Goal: Transaction & Acquisition: Obtain resource

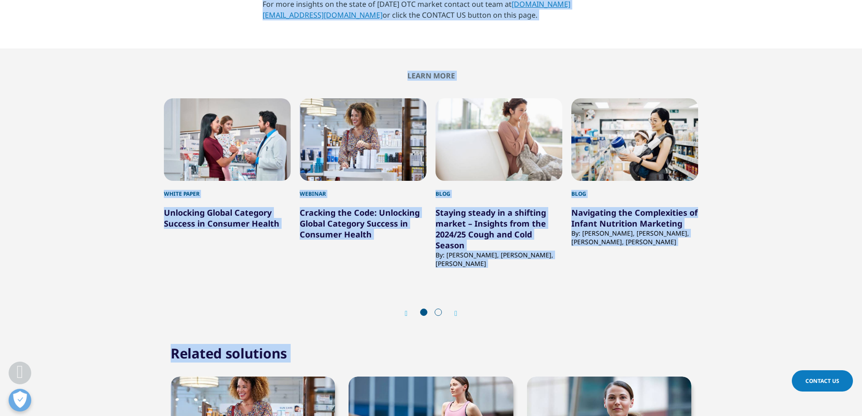
scroll to position [2745, 0]
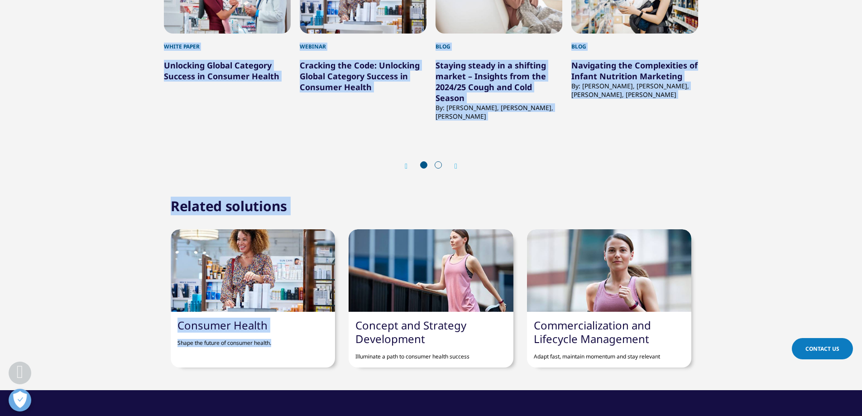
drag, startPoint x: 165, startPoint y: 94, endPoint x: 735, endPoint y: 342, distance: 621.4
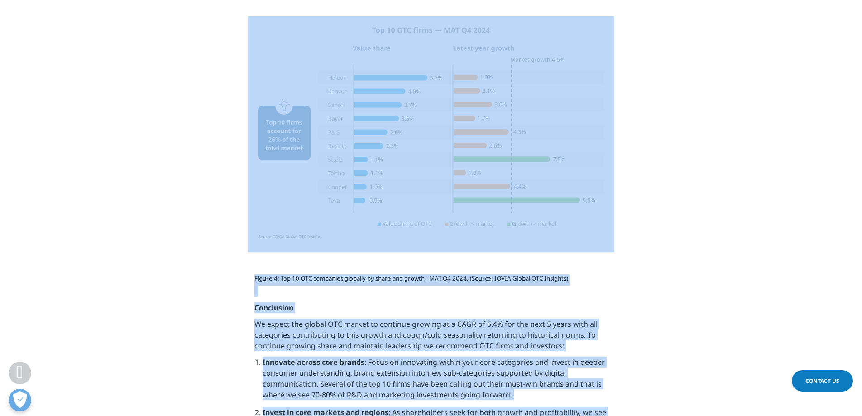
scroll to position [1957, 0]
copy div "Blog Navigating an Uncertain Future: Strategic Insights from 2024 Global OTC Pe…"
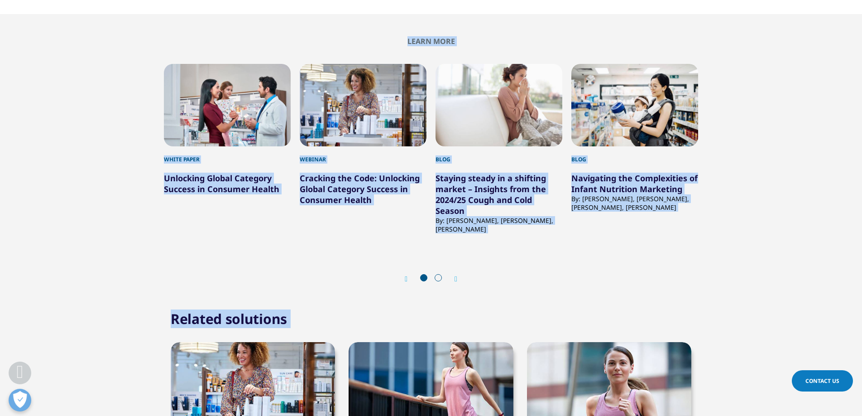
scroll to position [2685, 0]
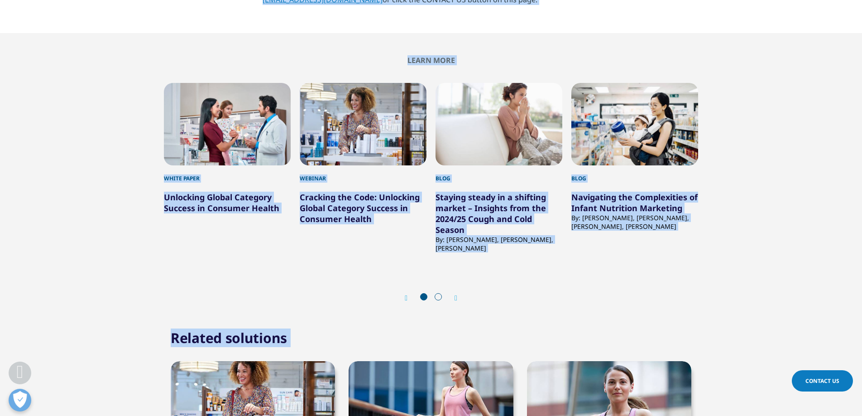
click at [220, 191] on link "Unlocking Global Category Success in Consumer Health" at bounding box center [221, 202] width 115 height 22
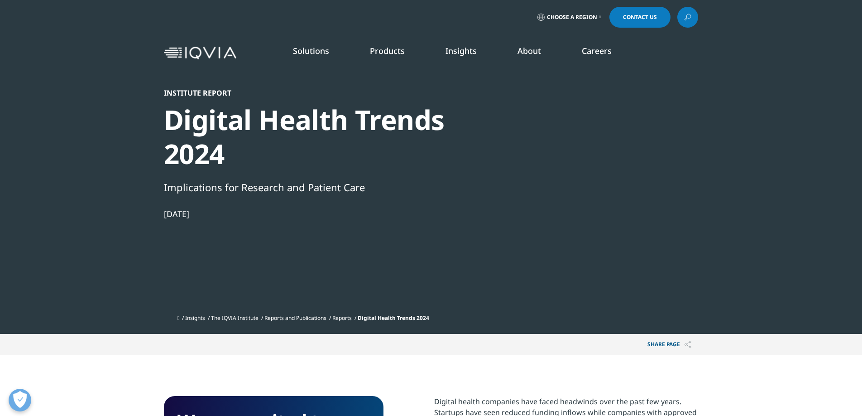
click at [632, 114] on div at bounding box center [610, 190] width 175 height 204
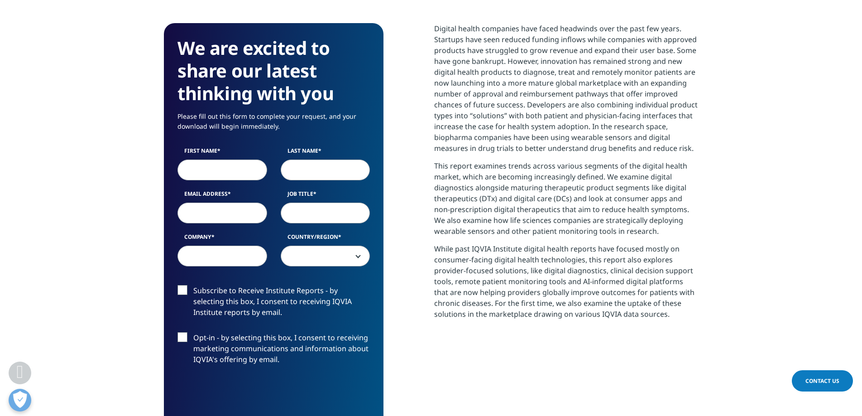
scroll to position [373, 0]
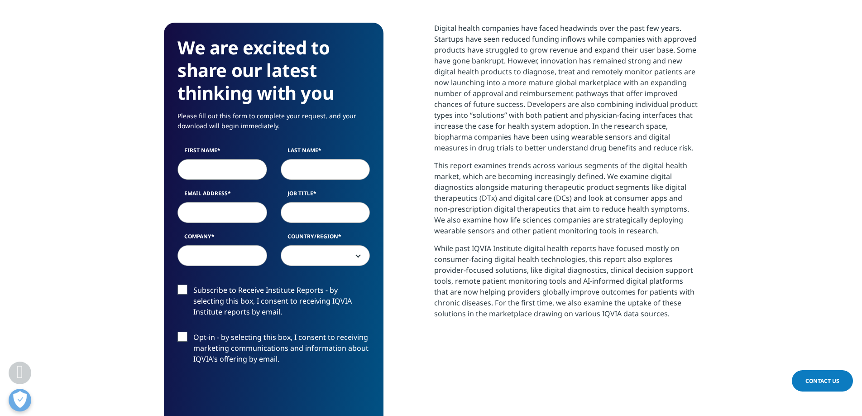
click at [229, 171] on input "First Name" at bounding box center [222, 169] width 90 height 21
type input "Jean"
type input "Lachance"
type input "lachance8888@gmail.com"
select select "[GEOGRAPHIC_DATA]"
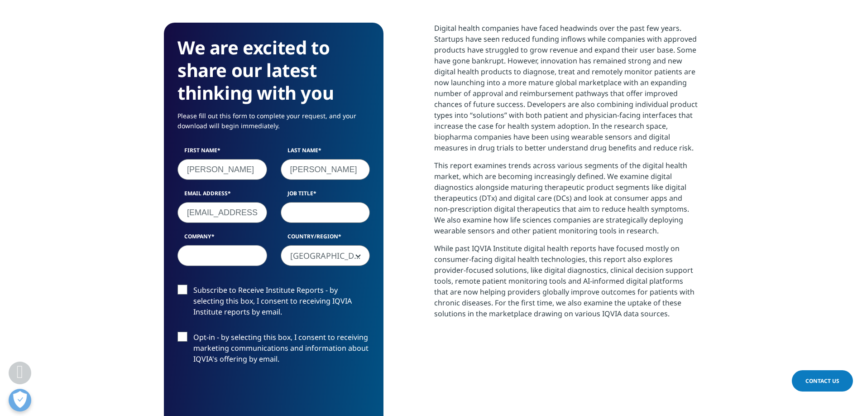
click at [296, 211] on input "Job Title" at bounding box center [326, 212] width 90 height 21
type input "Marketing"
click at [248, 255] on input "Company" at bounding box center [222, 255] width 90 height 21
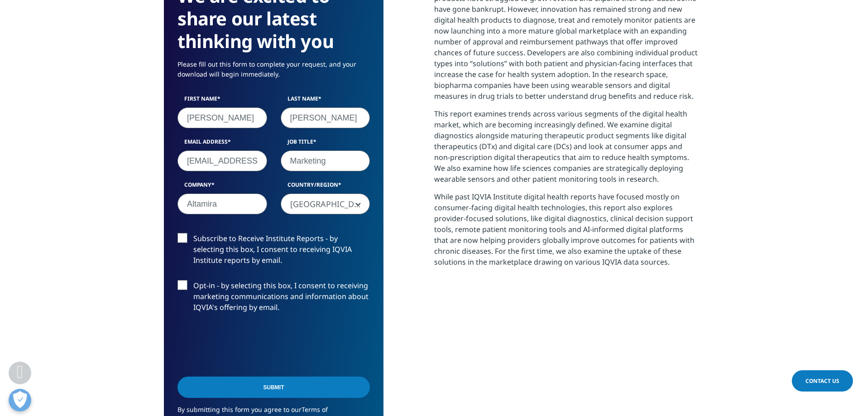
scroll to position [425, 0]
type input "Altamira"
click at [175, 233] on div "Subscribe to Receive Institute Reports - by selecting this box, I consent to re…" at bounding box center [274, 251] width 206 height 38
click at [183, 237] on label "Subscribe to Receive Institute Reports - by selecting this box, I consent to re…" at bounding box center [273, 251] width 192 height 38
click at [193, 232] on input "Subscribe to Receive Institute Reports - by selecting this box, I consent to re…" at bounding box center [193, 232] width 0 height 0
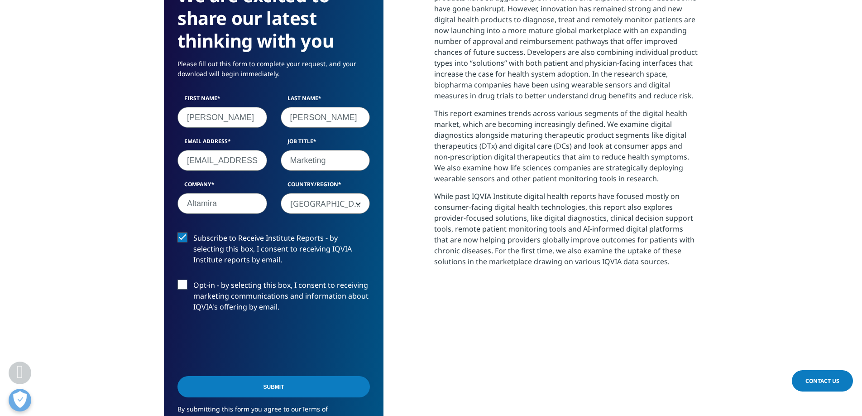
click at [182, 282] on label "Opt-in - by selecting this box, I consent to receiving marketing communications…" at bounding box center [273, 298] width 192 height 38
click at [193, 279] on input "Opt-in - by selecting this box, I consent to receiving marketing communications…" at bounding box center [193, 279] width 0 height 0
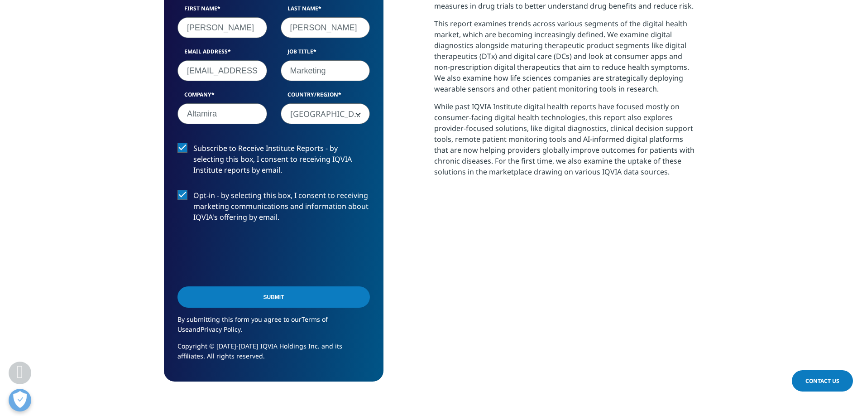
scroll to position [515, 0]
click at [314, 300] on input "Submit" at bounding box center [273, 296] width 192 height 21
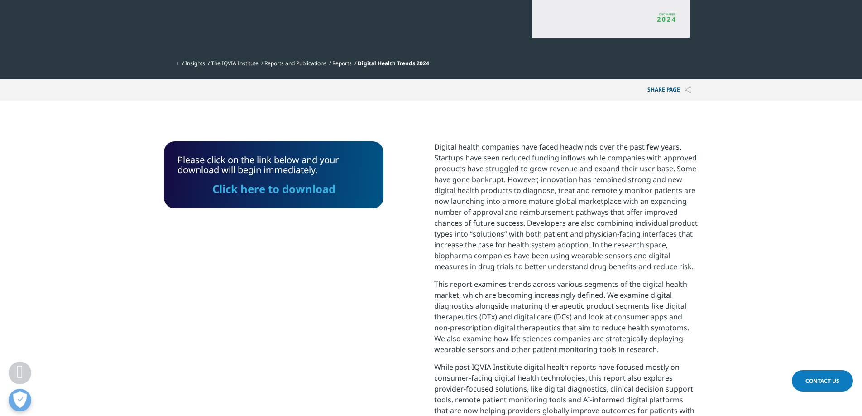
scroll to position [225, 0]
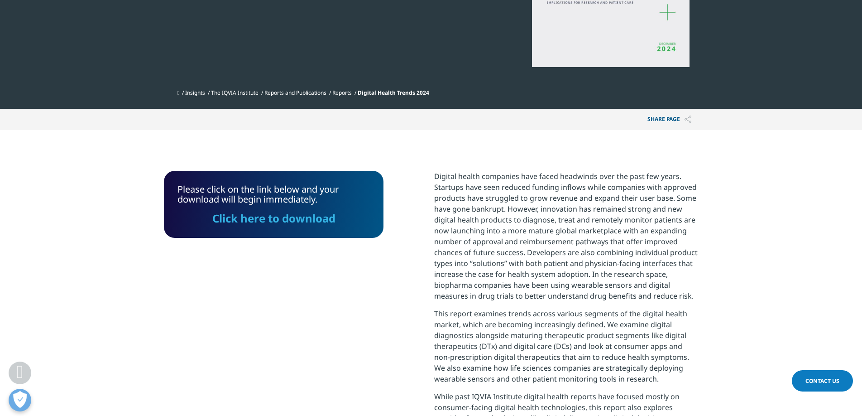
click at [284, 216] on link "Click here to download" at bounding box center [273, 218] width 123 height 15
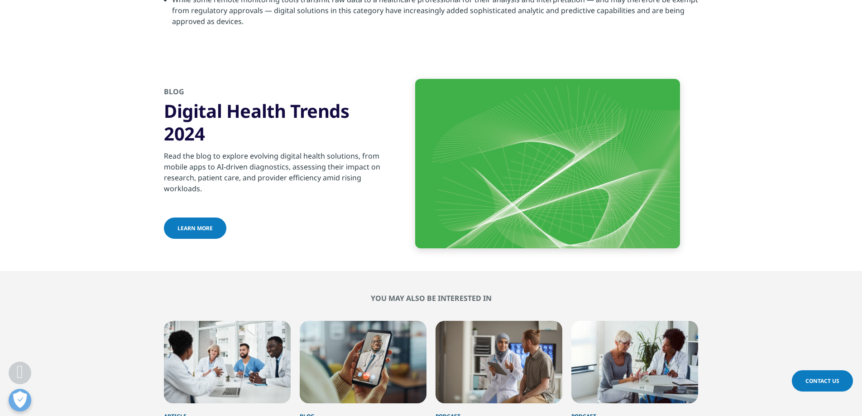
scroll to position [3856, 0]
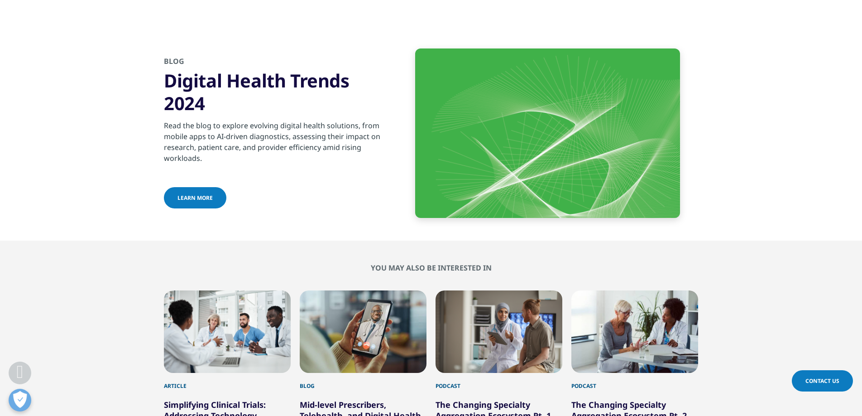
click at [201, 194] on span "Learn more" at bounding box center [194, 198] width 35 height 8
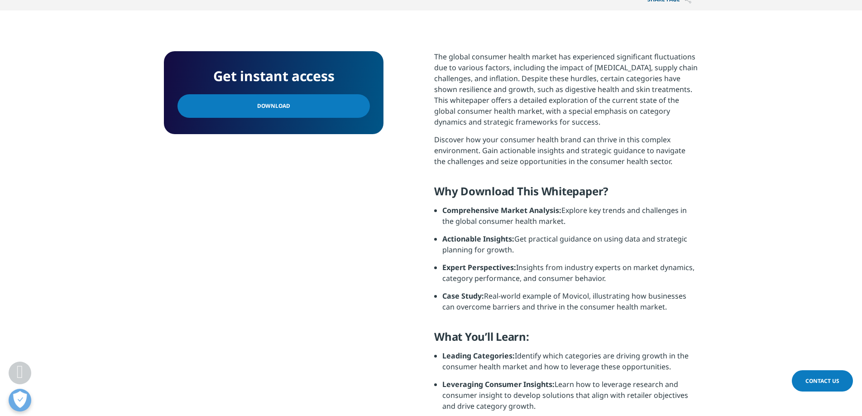
scroll to position [355, 0]
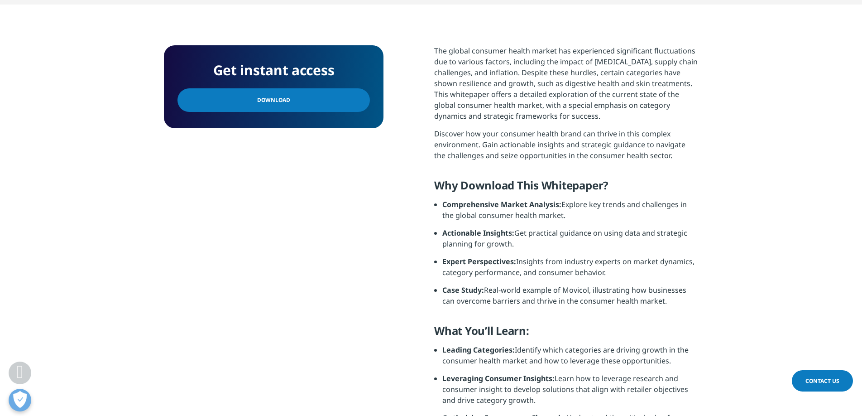
click at [276, 97] on span "Download" at bounding box center [273, 100] width 33 height 10
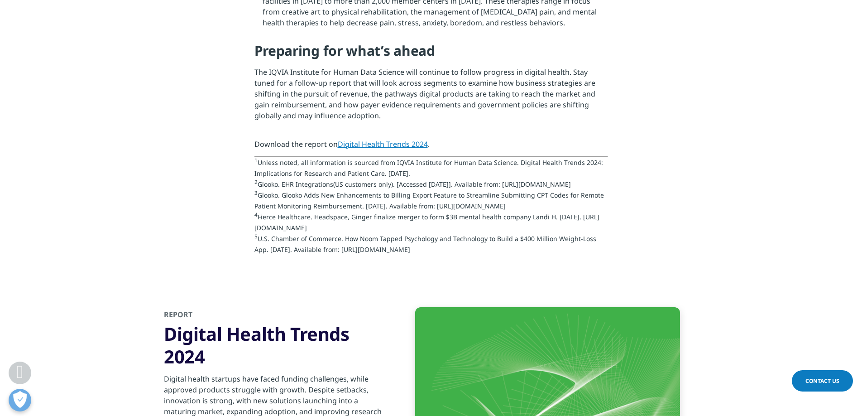
scroll to position [1801, 0]
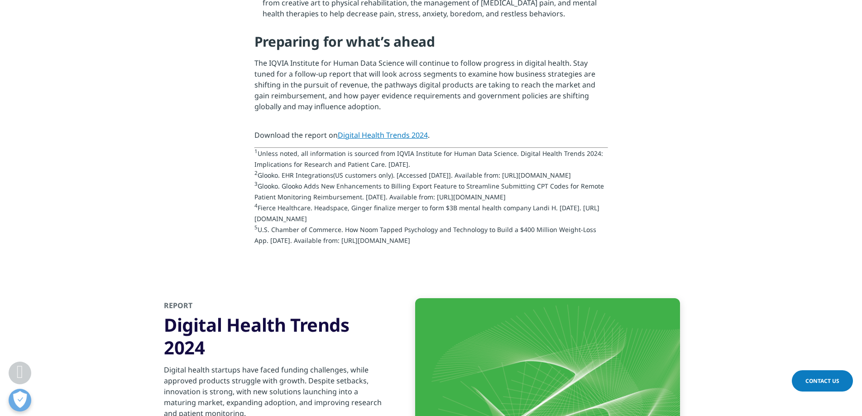
click at [366, 130] on link "Digital Health Trends 2024" at bounding box center [383, 135] width 90 height 10
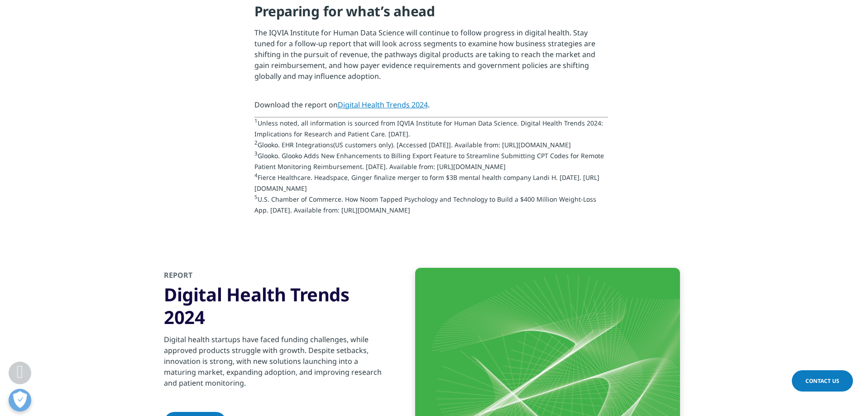
scroll to position [1759, 0]
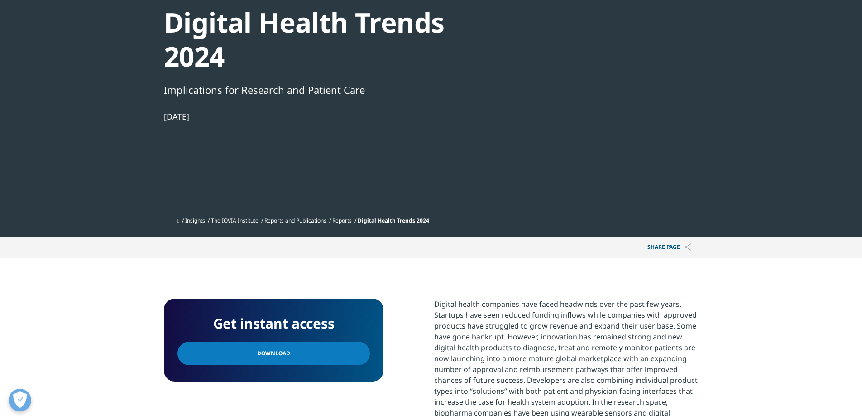
scroll to position [98, 0]
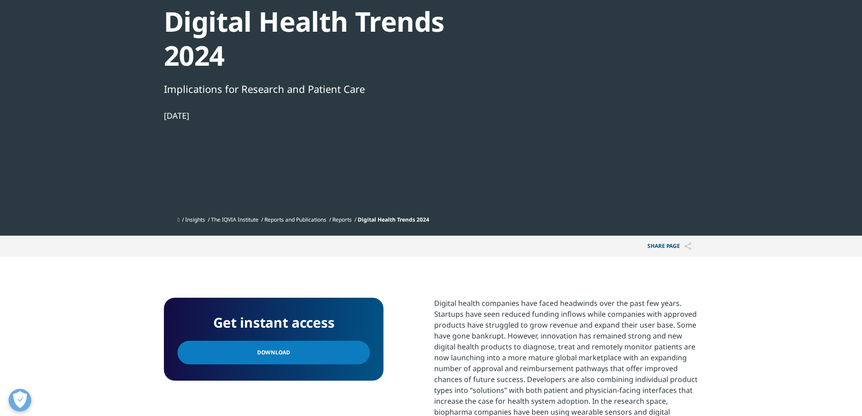
click at [288, 345] on link "Download" at bounding box center [273, 352] width 192 height 24
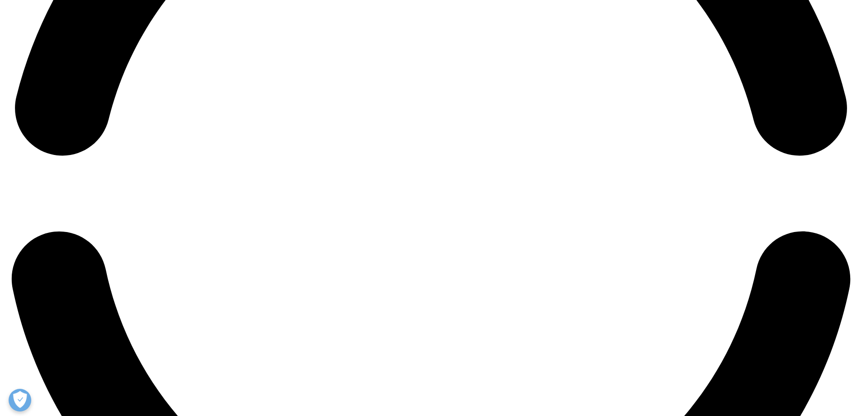
scroll to position [1946, 0]
